Goal: Find specific page/section: Find specific page/section

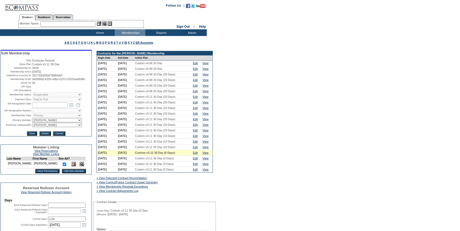
click at [75, 23] on input "text" at bounding box center [67, 23] width 55 height 5
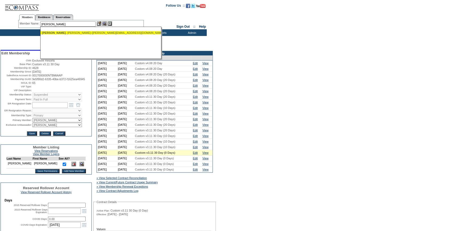
click at [79, 32] on div "[PERSON_NAME][GEOGRAPHIC_DATA] ([PERSON_NAME][EMAIL_ADDRESS][DOMAIN_NAME])" at bounding box center [100, 32] width 117 height 3
type input "[PERSON_NAME][GEOGRAPHIC_DATA] ([PERSON_NAME][EMAIL_ADDRESS][DOMAIN_NAME])"
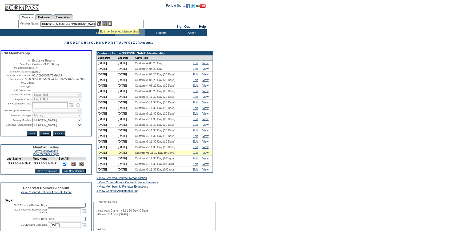
click at [99, 22] on img at bounding box center [99, 23] width 5 height 5
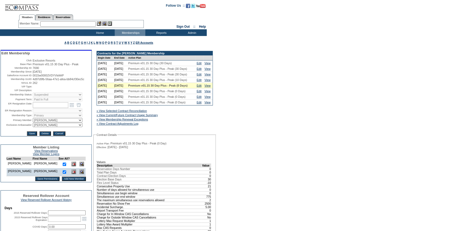
click at [71, 24] on input "text" at bounding box center [67, 23] width 55 height 5
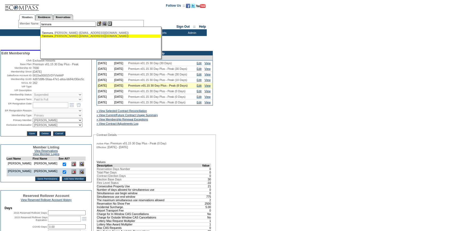
click at [70, 33] on div "Tannura , Nicholas (ndtannura@gmail.com)" at bounding box center [100, 32] width 117 height 3
type input "Tannura, Nicholas (ndtannura@gmail.com)"
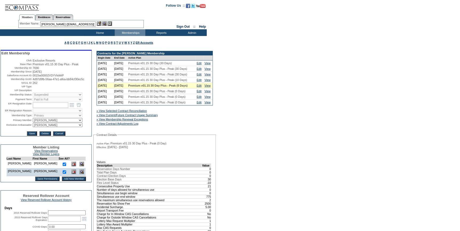
click at [104, 22] on img at bounding box center [104, 23] width 5 height 5
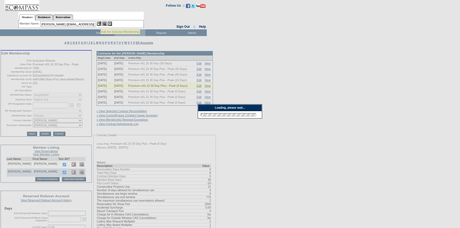
click at [100, 23] on img at bounding box center [99, 23] width 5 height 5
